Goal: Navigation & Orientation: Find specific page/section

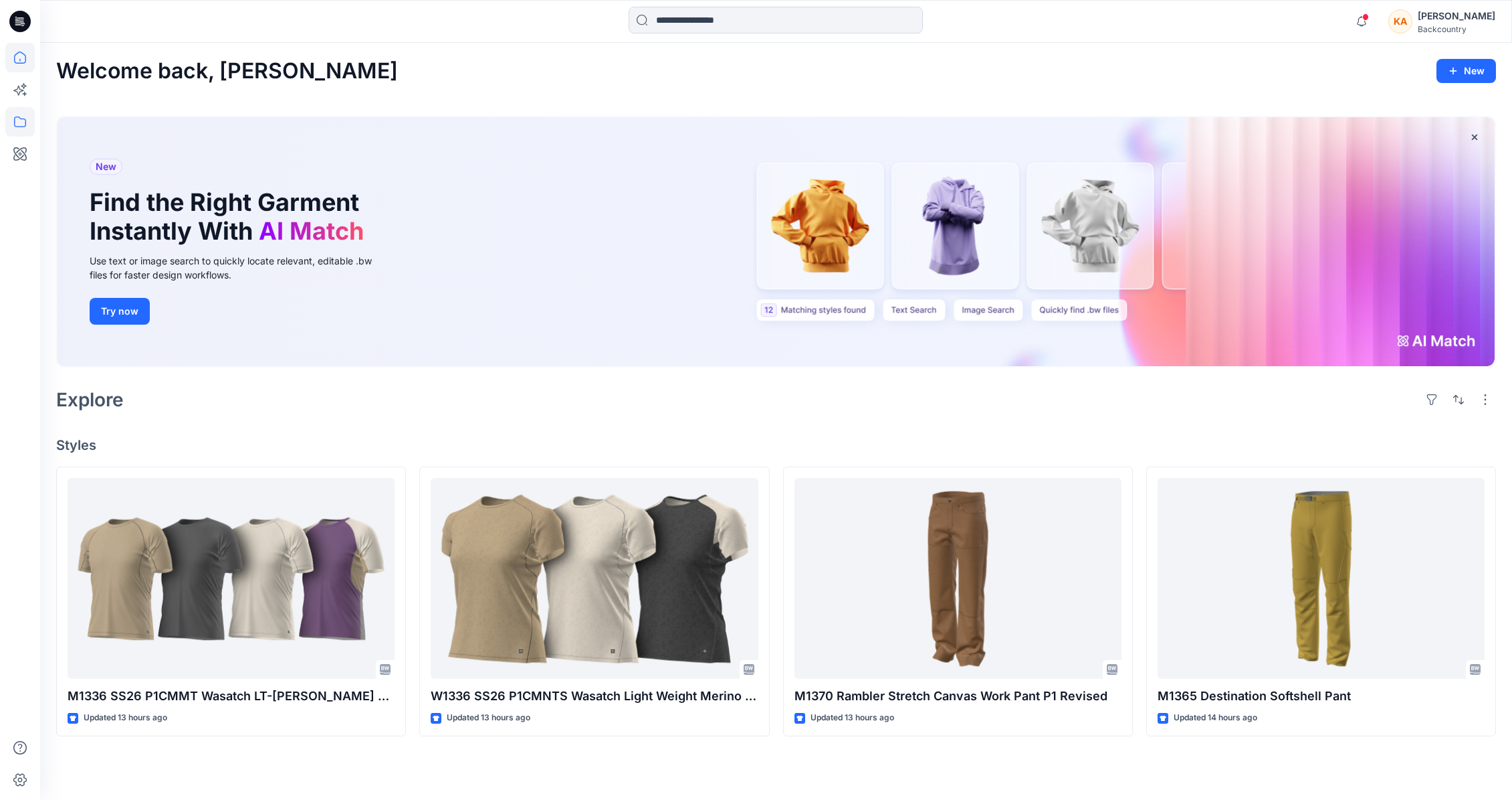
click at [20, 123] on icon at bounding box center [20, 122] width 30 height 30
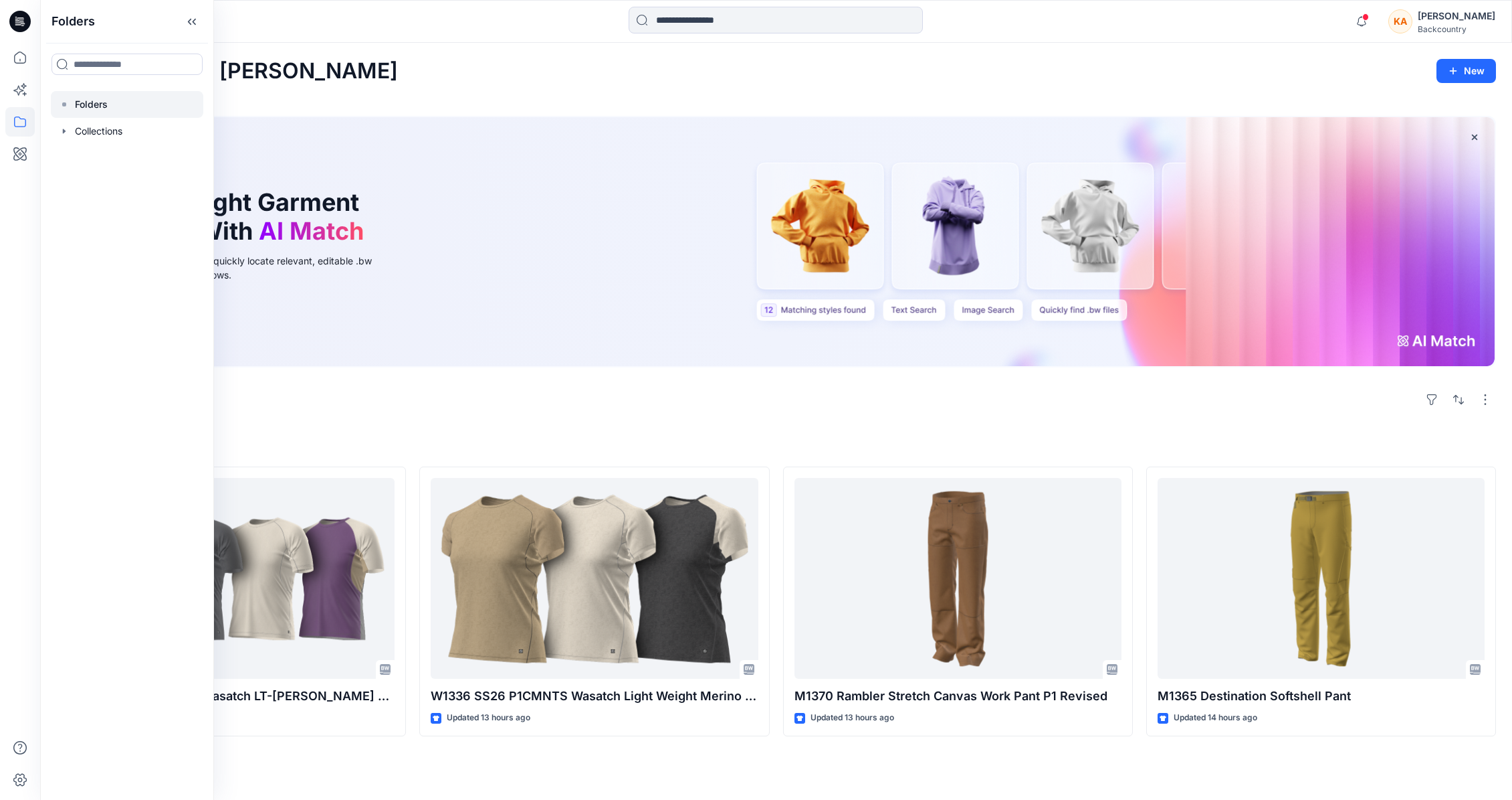
click at [93, 101] on p "Folders" at bounding box center [91, 104] width 33 height 16
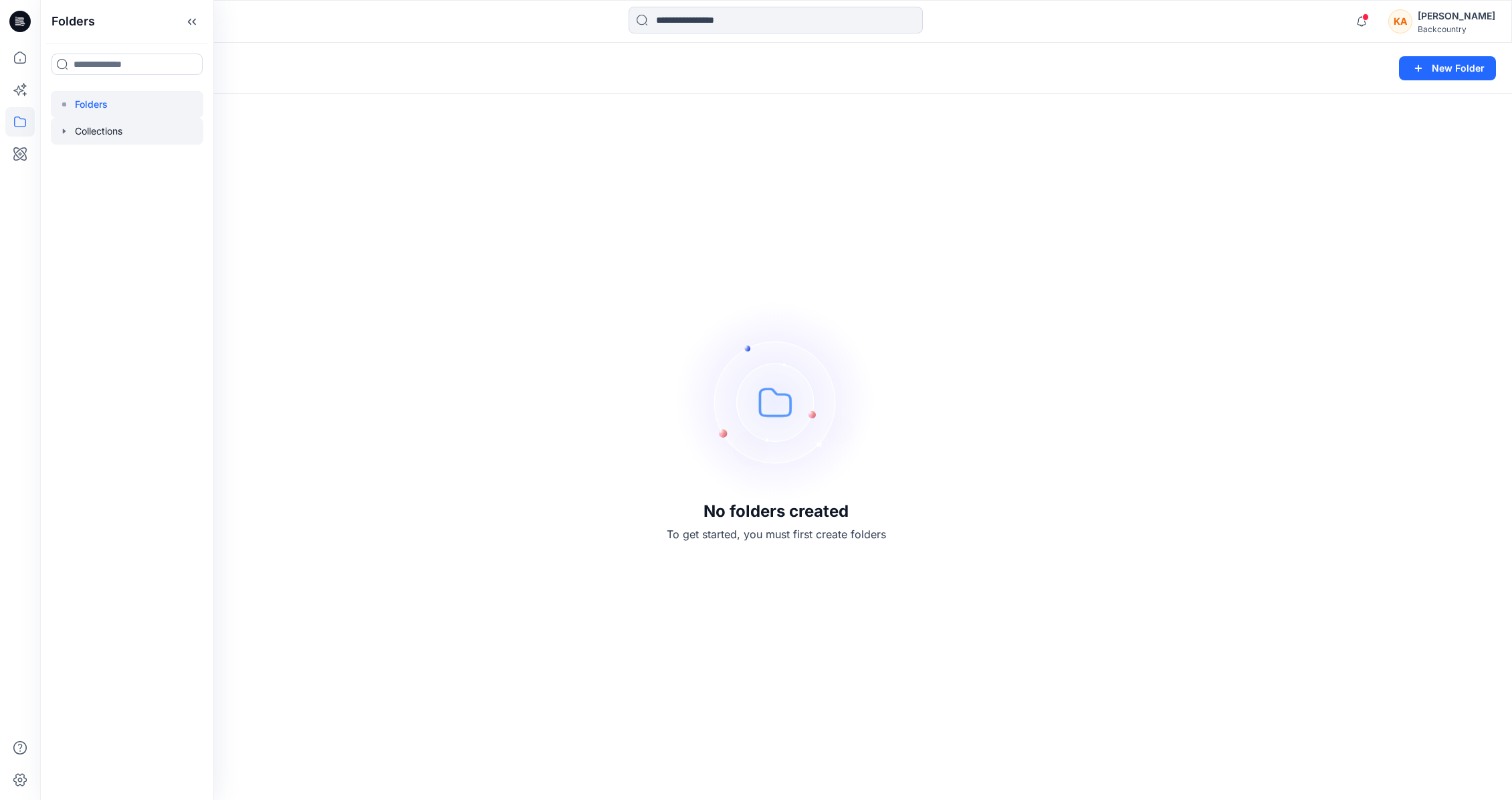
click at [96, 127] on div at bounding box center [126, 131] width 152 height 27
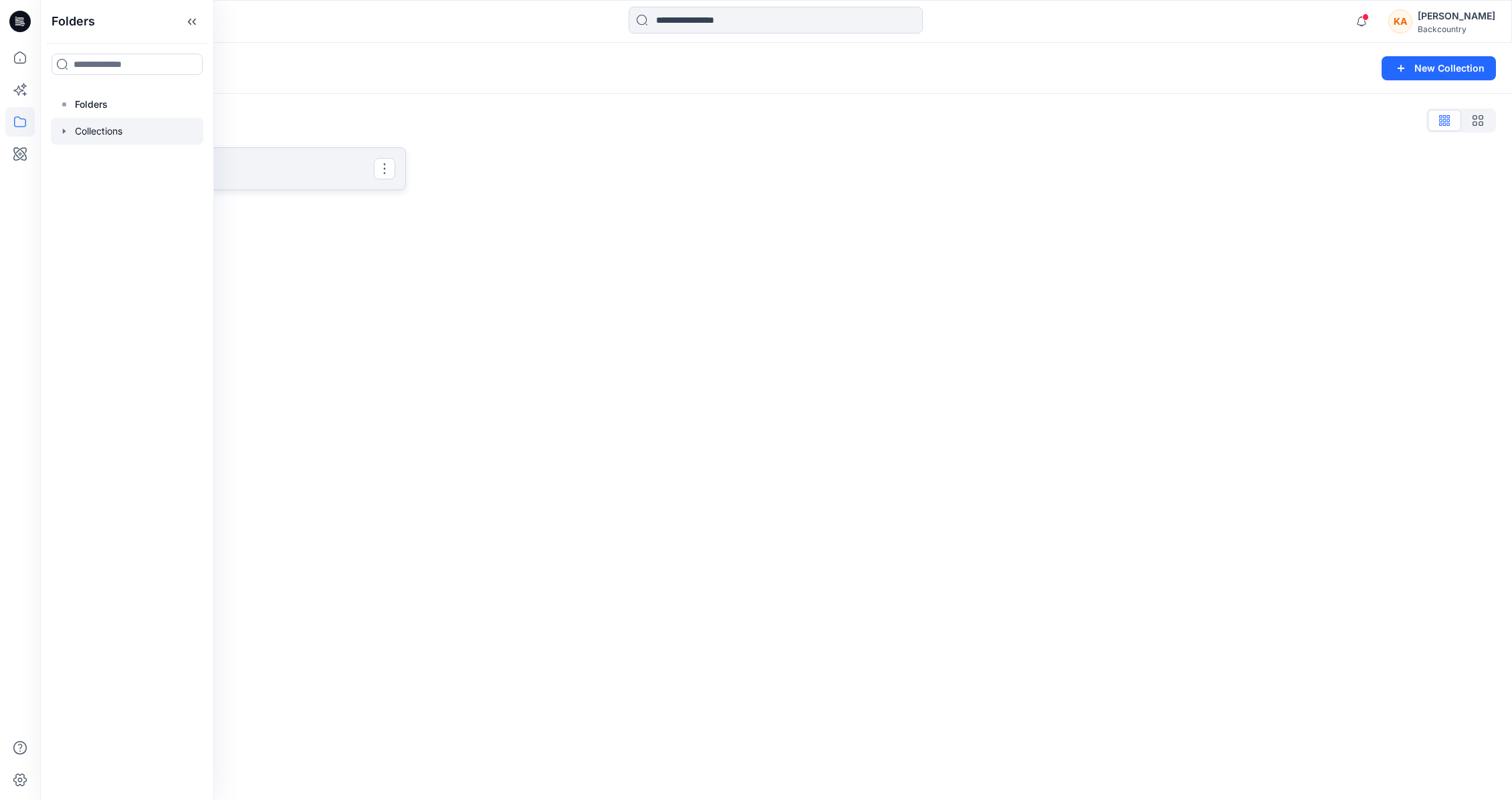
click at [333, 169] on p "Bike" at bounding box center [230, 169] width 288 height 19
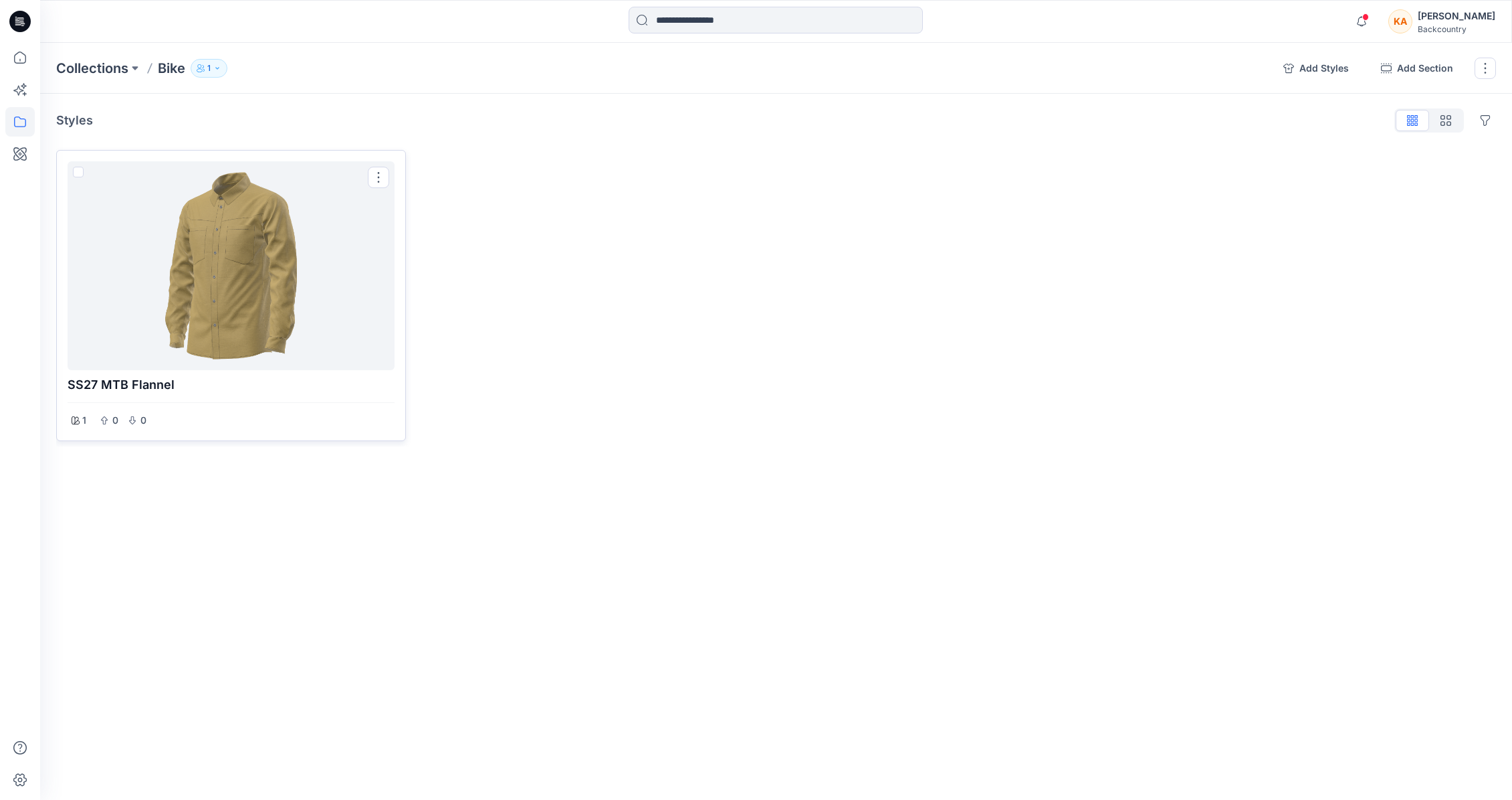
click at [245, 302] on div at bounding box center [231, 266] width 316 height 198
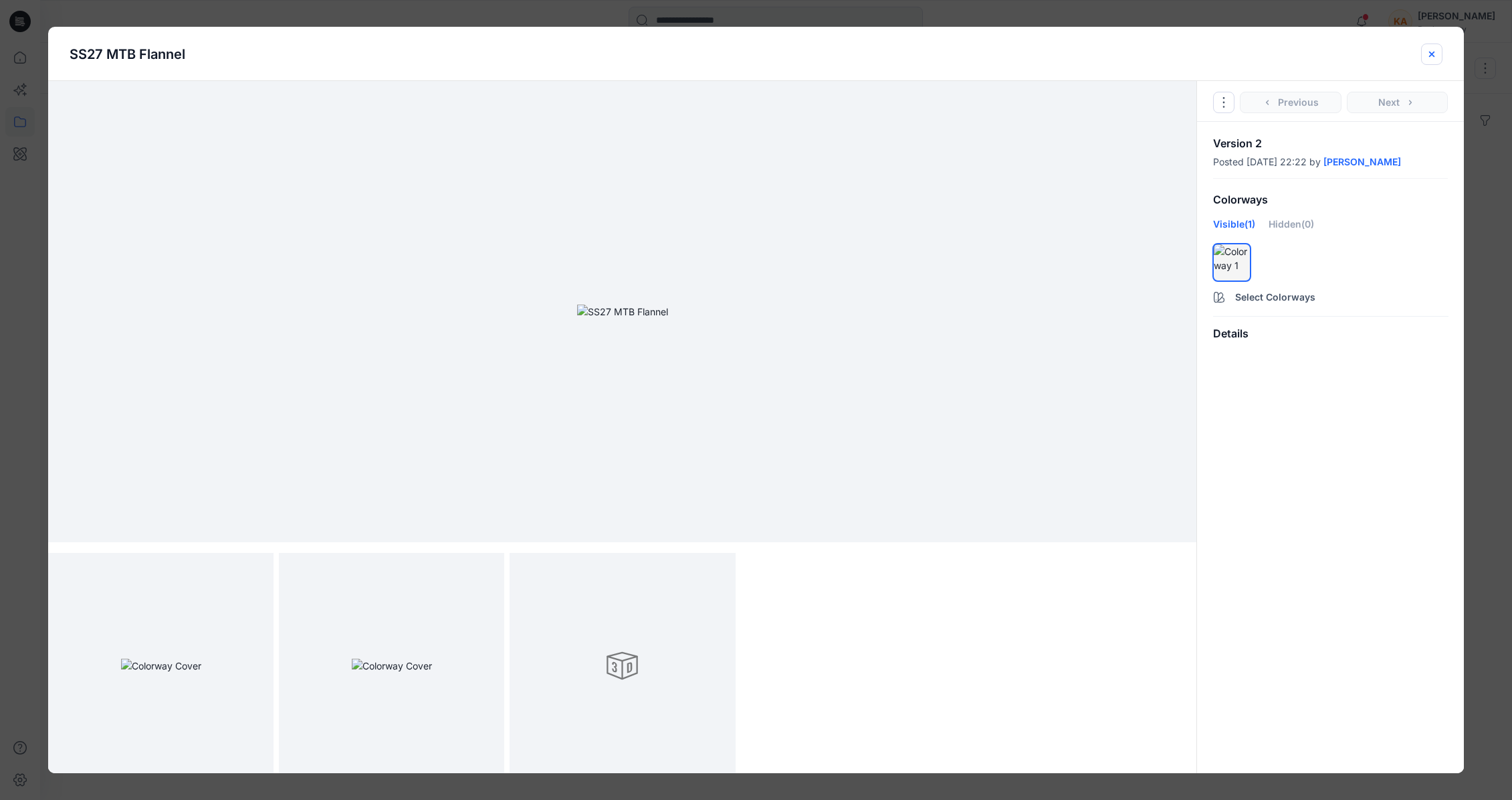
click at [1155, 50] on icon "close-btn" at bounding box center [1431, 53] width 11 height 11
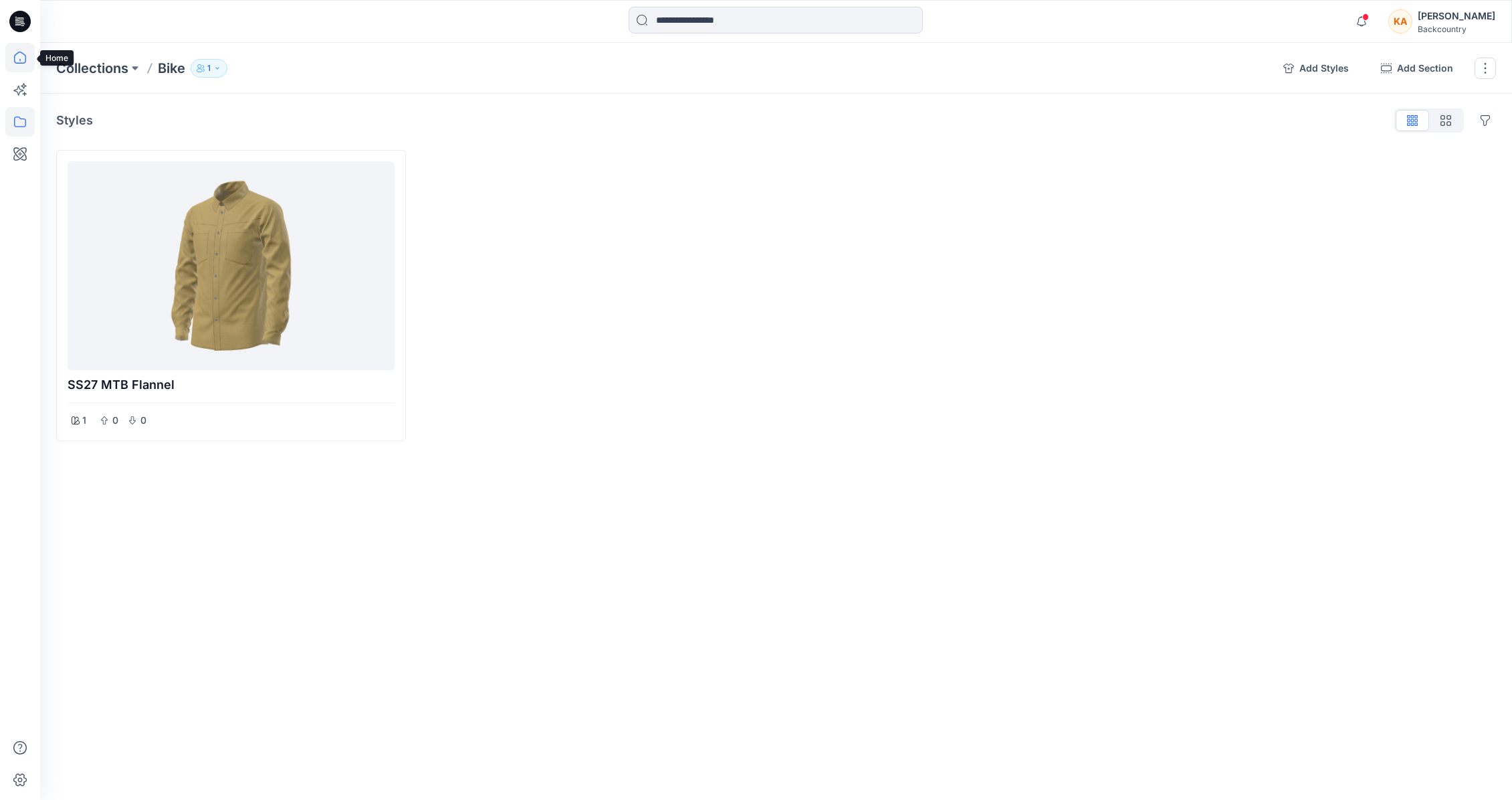
click at [17, 53] on icon at bounding box center [20, 57] width 12 height 12
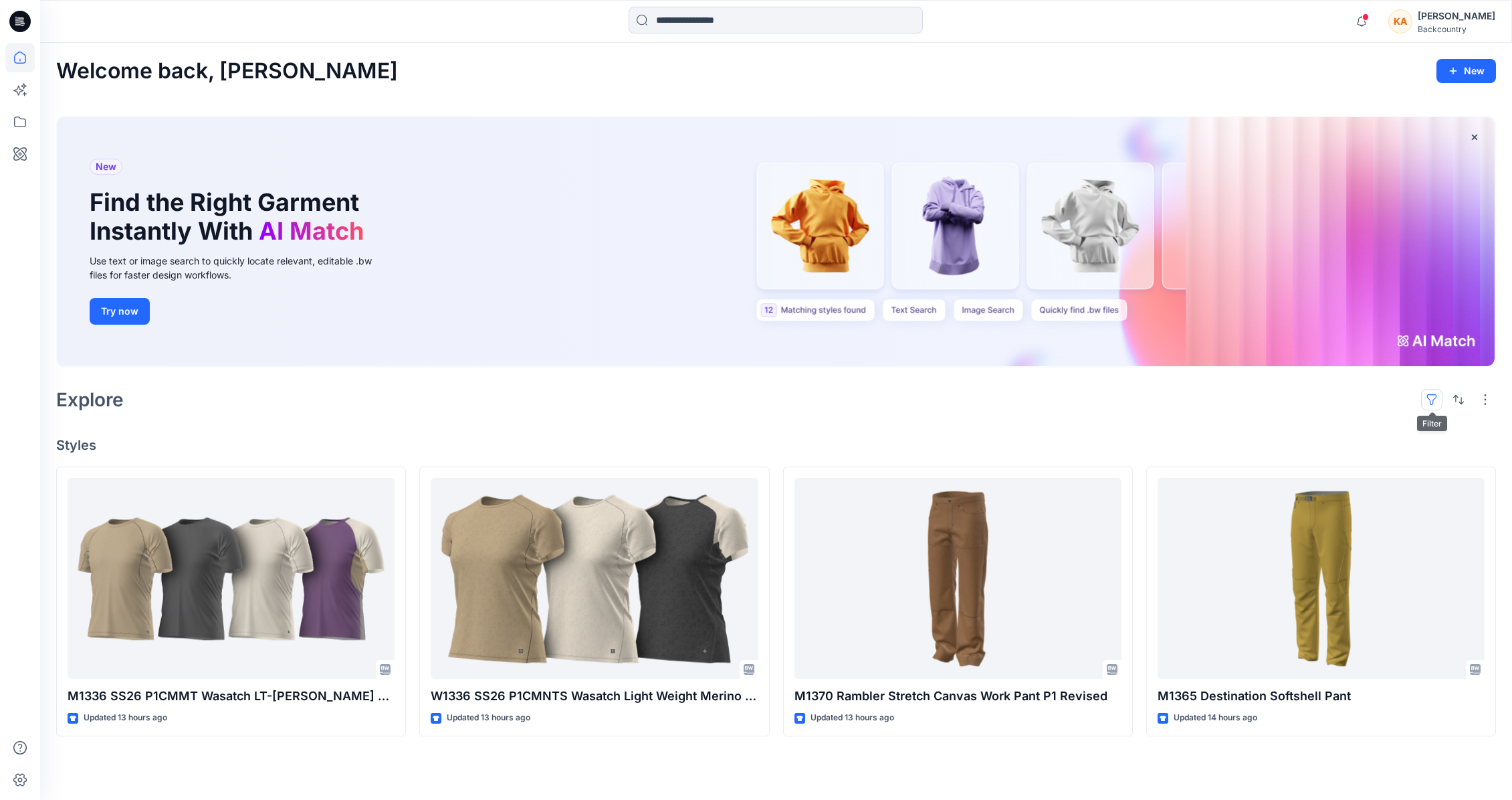
click at [1155, 401] on button "button" at bounding box center [1432, 399] width 21 height 21
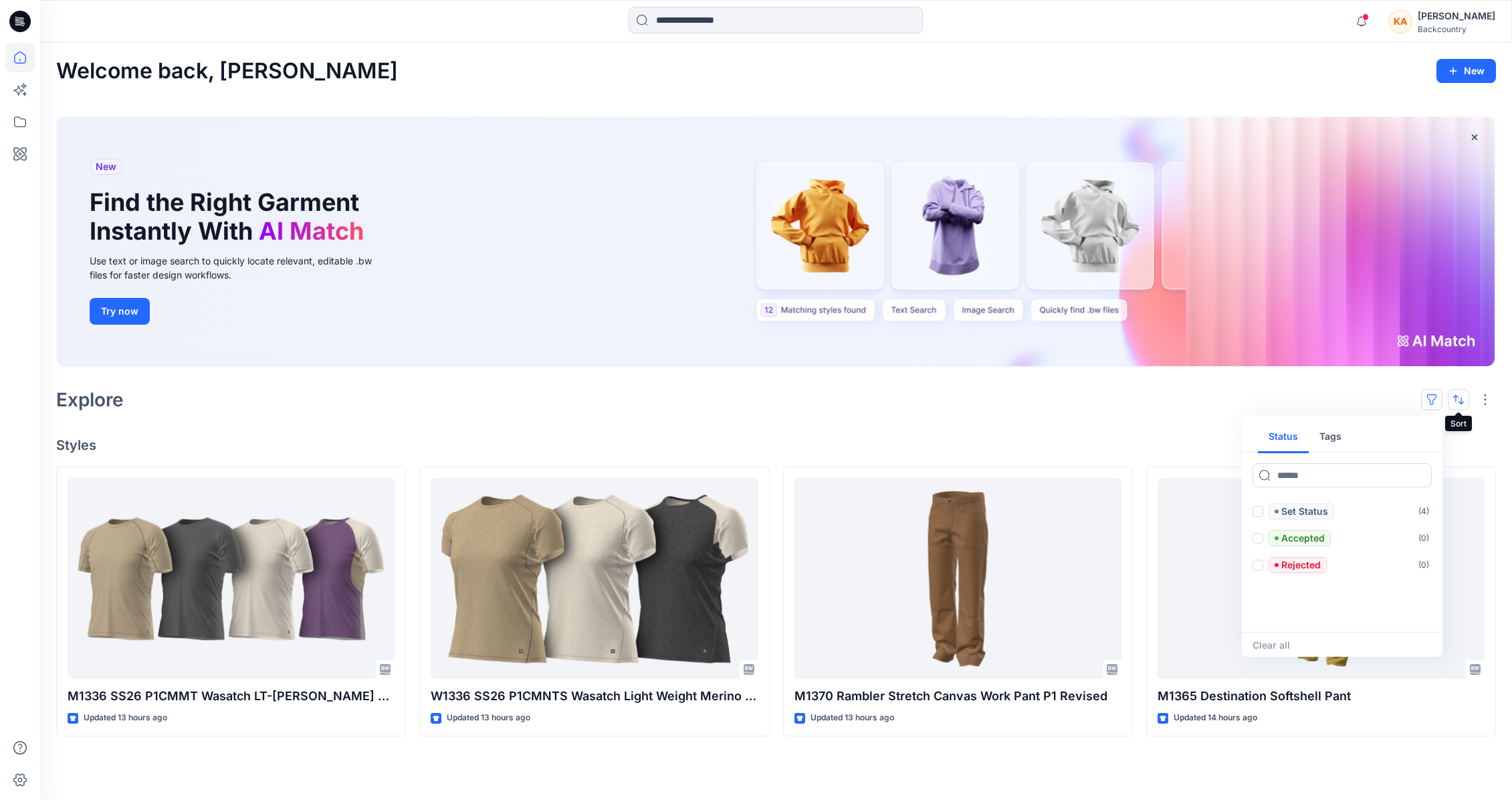
click at [1155, 396] on button "button" at bounding box center [1459, 399] width 21 height 21
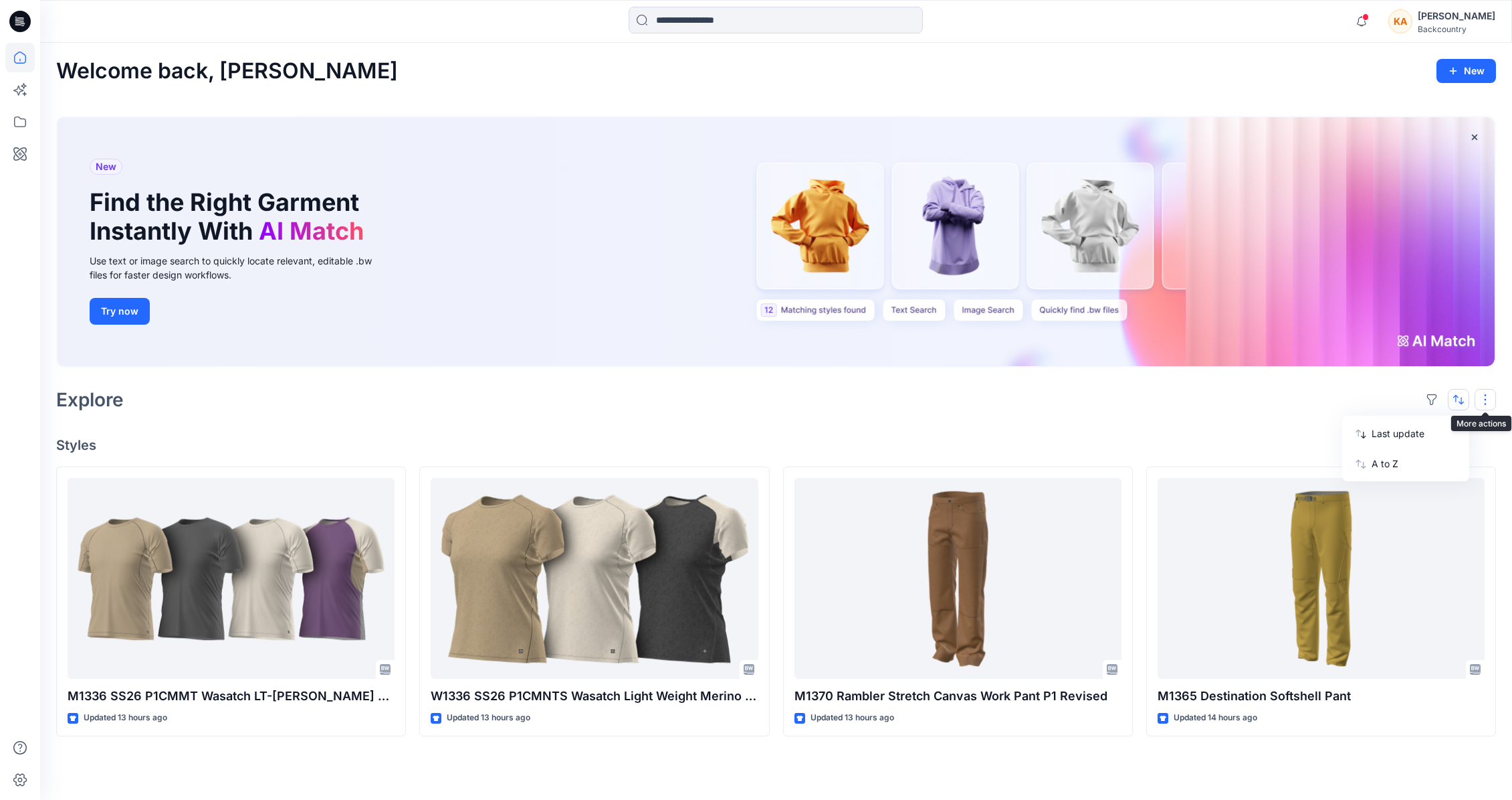
click at [1155, 401] on button "button" at bounding box center [1485, 399] width 21 height 21
click at [1155, 422] on div "Welcome back, [PERSON_NAME] New New Find the Right Garment Instantly With AI Ma…" at bounding box center [776, 421] width 1472 height 757
click at [1155, 411] on div "Explore" at bounding box center [776, 399] width 1440 height 32
click at [216, 444] on h4 "Styles" at bounding box center [776, 445] width 1440 height 16
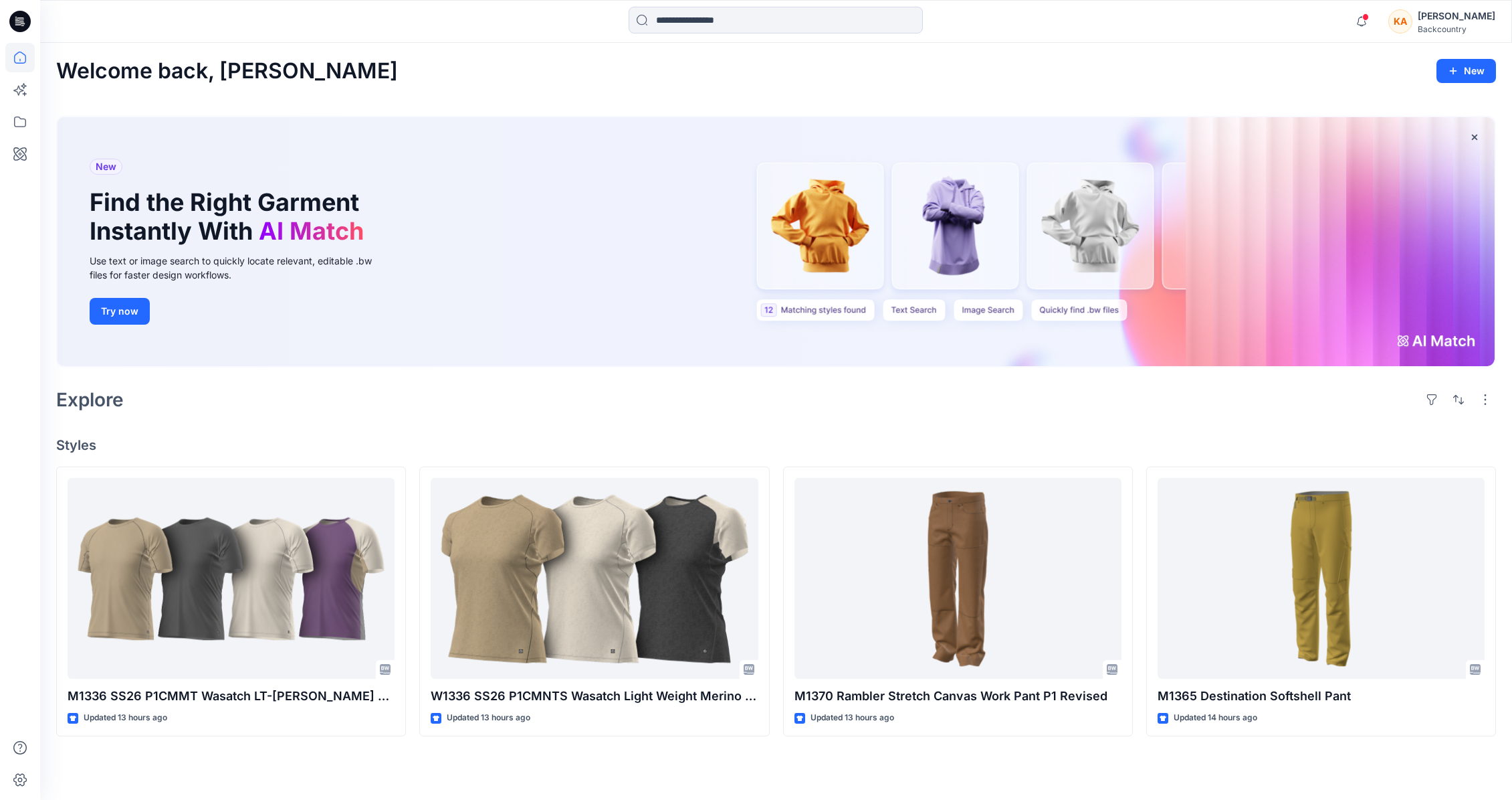
click at [480, 411] on div "Explore" at bounding box center [776, 399] width 1440 height 32
click at [437, 411] on div "Explore" at bounding box center [776, 399] width 1440 height 32
